Goal: Answer question/provide support: Answer question/provide support

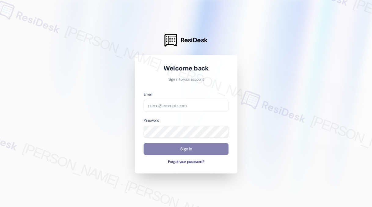
click at [167, 98] on div "Email" at bounding box center [186, 101] width 85 height 21
click at [168, 104] on input "email" at bounding box center [186, 106] width 85 height 12
type input "automated-surveys-tdc_management-[PERSON_NAME].[PERSON_NAME]@tdc_[DOMAIN_NAME]"
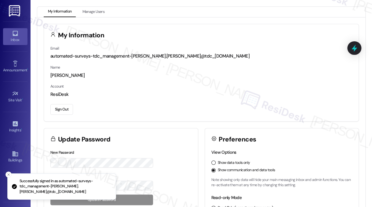
click at [15, 35] on icon at bounding box center [15, 33] width 7 height 7
